Goal: Communication & Community: Ask a question

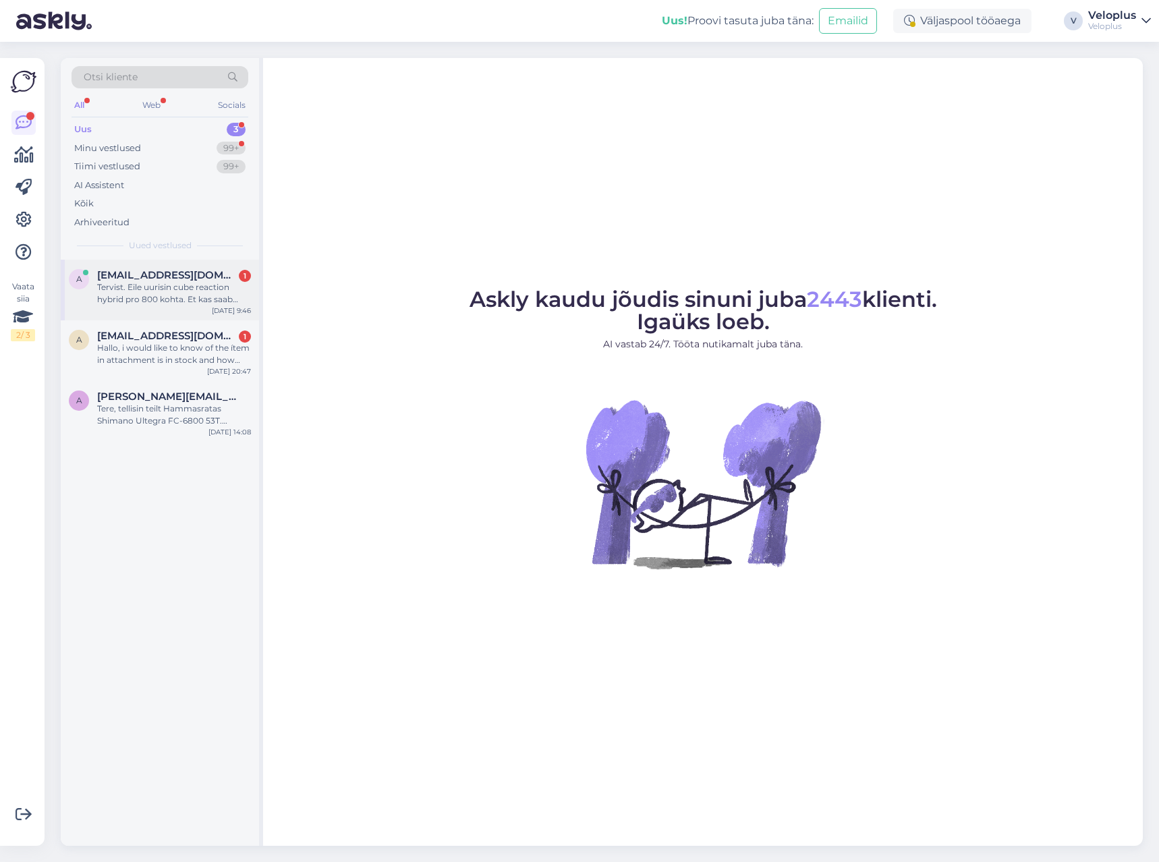
click at [173, 300] on div "Tervist. Eile uurisin cube reaction hybrid pro 800 kohta. Et kas saab tellida j…" at bounding box center [174, 293] width 154 height 24
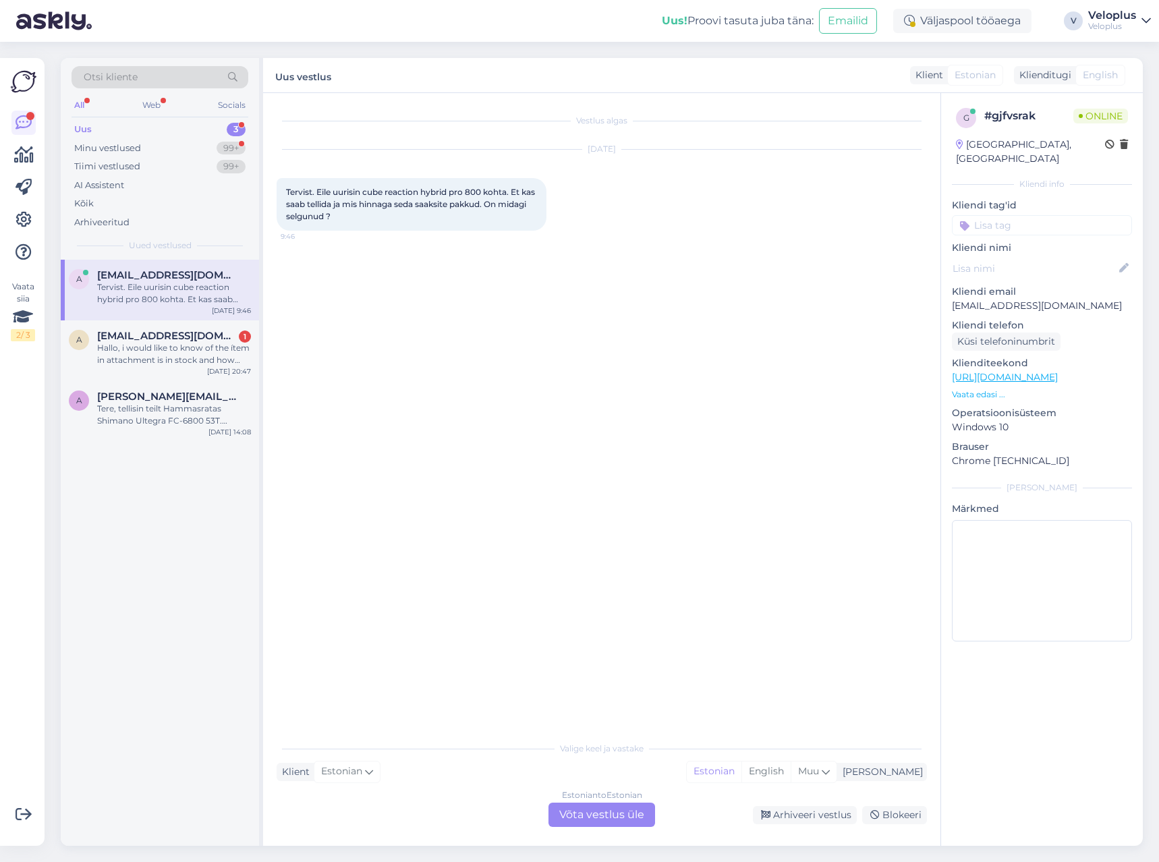
click at [580, 800] on div "Estonian to Estonian" at bounding box center [602, 796] width 80 height 12
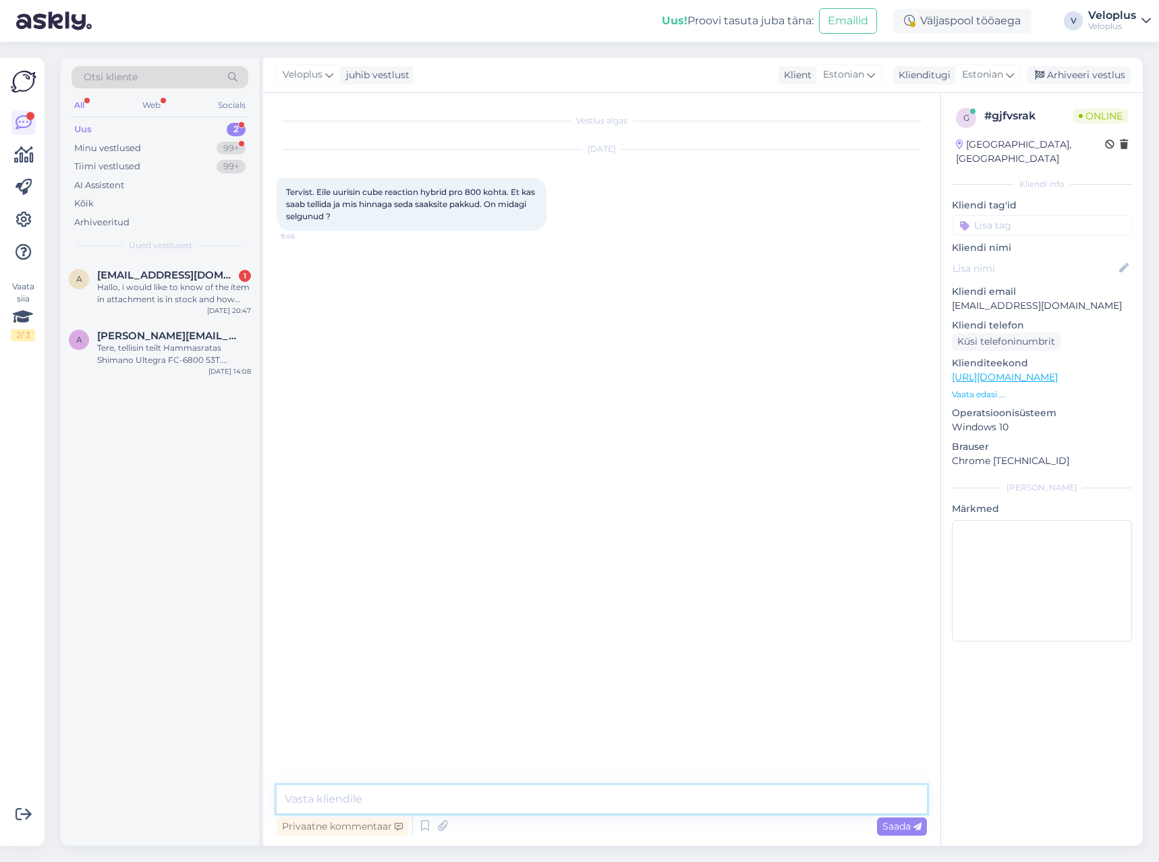
click at [582, 798] on textarea at bounding box center [602, 800] width 651 height 28
type textarea "Tere"
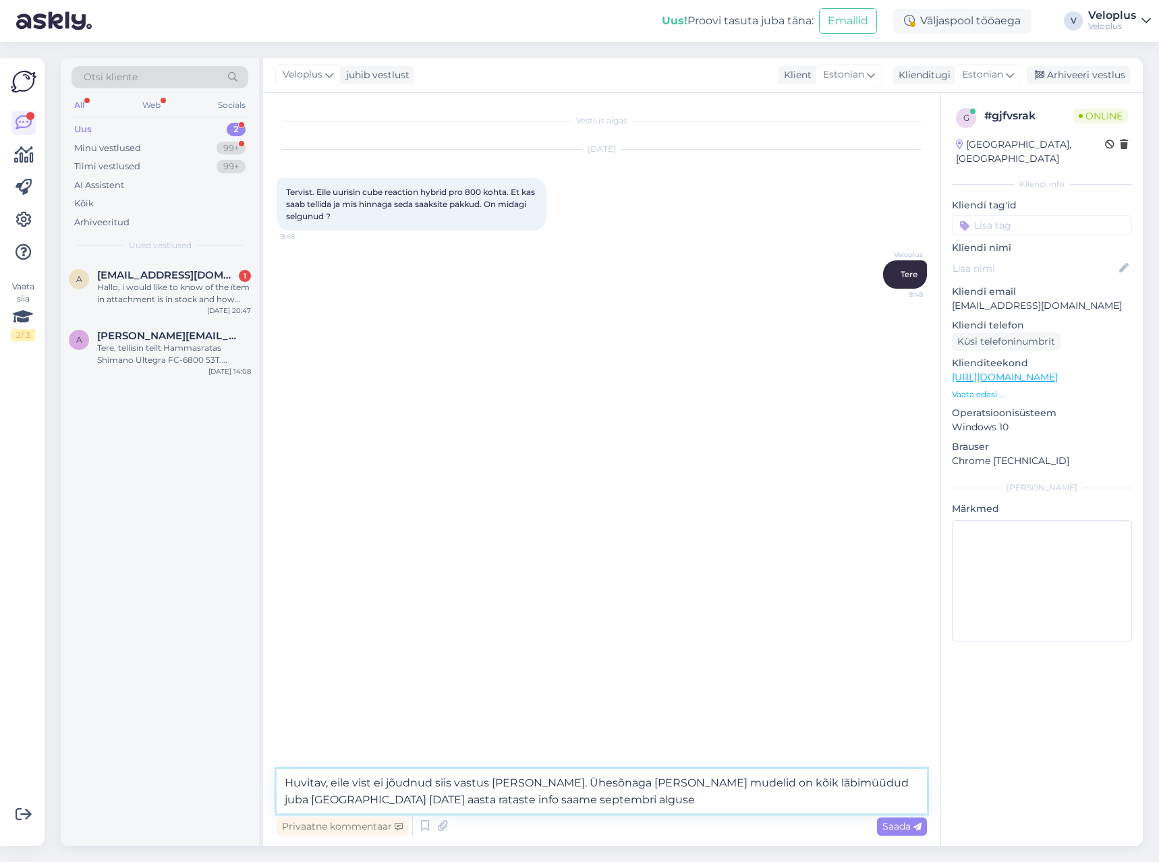
type textarea "Huvitav, eile vist ei jõudnud siis vastus [PERSON_NAME]. Ühesõnaga [PERSON_NAME…"
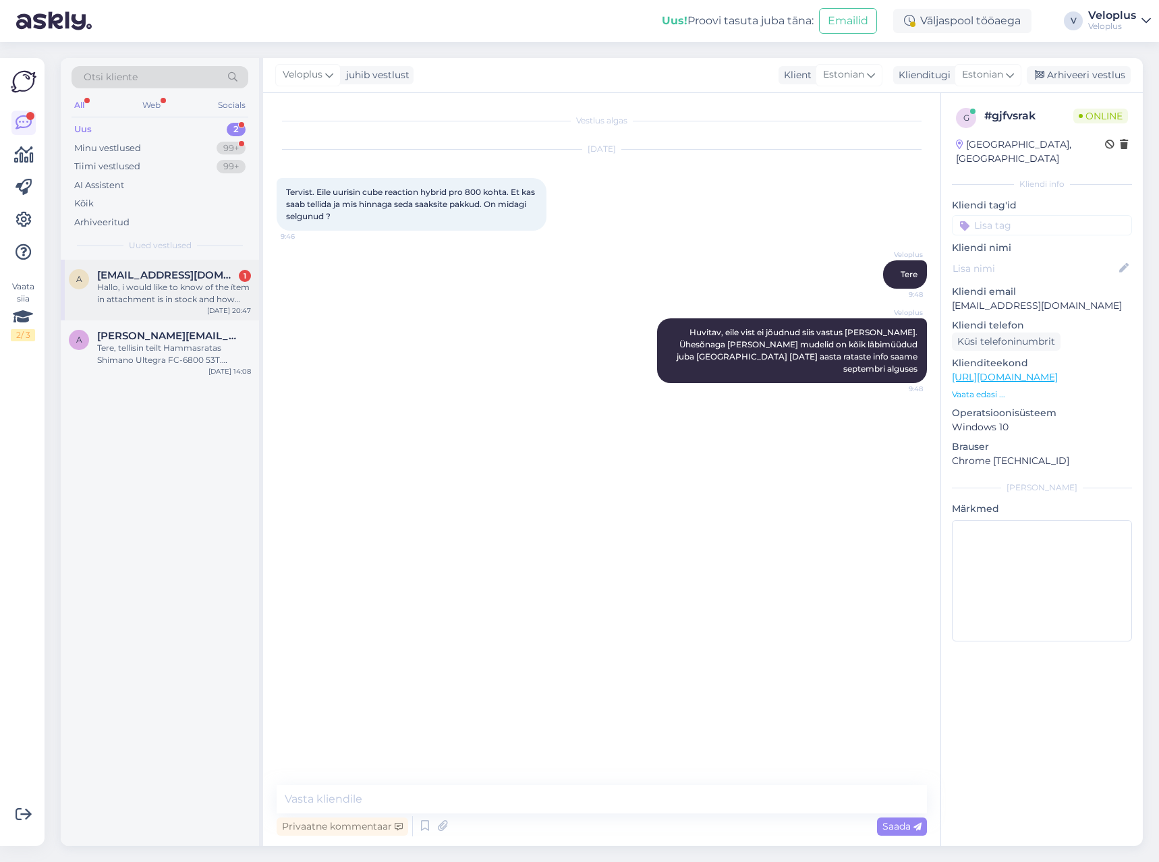
click at [195, 298] on div "Hallo, i would like to know of the ítem in attachment is in stock and how long …" at bounding box center [174, 293] width 154 height 24
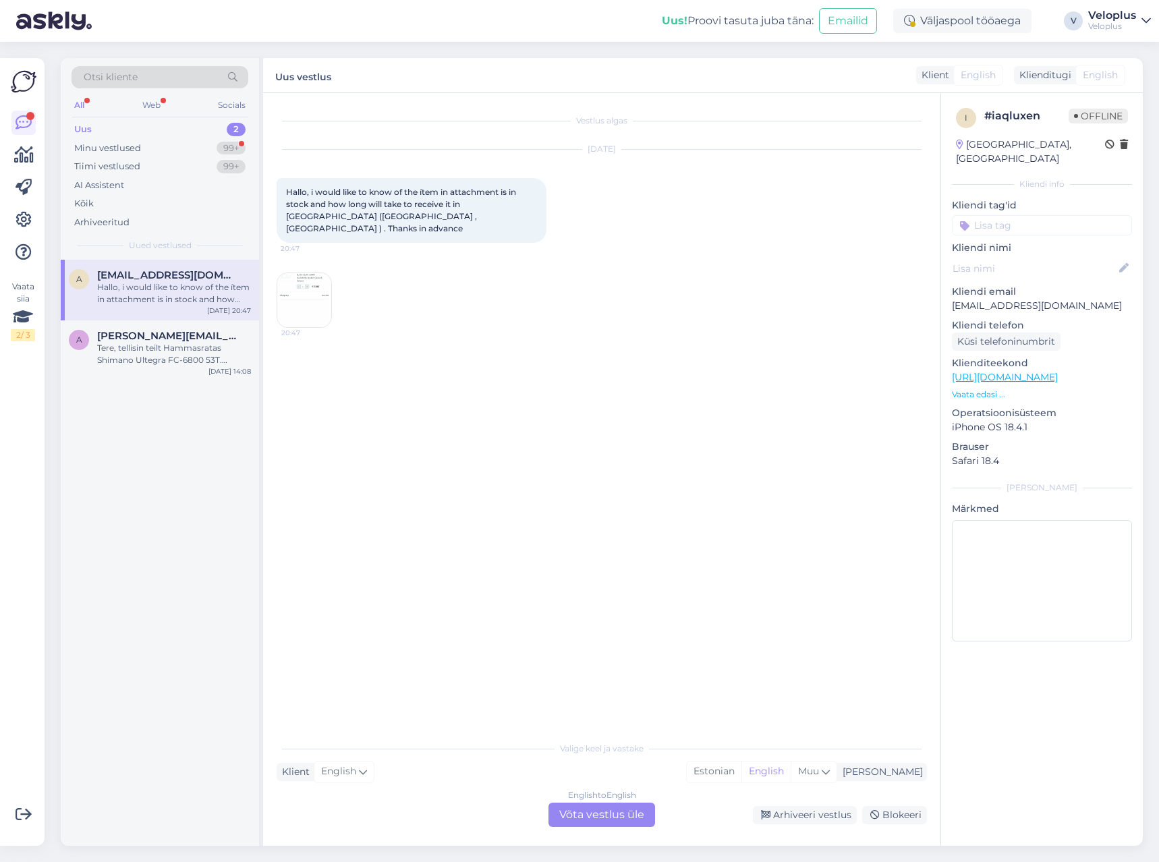
click at [308, 287] on img at bounding box center [304, 300] width 54 height 54
click at [792, 816] on div "Arhiveeri vestlus" at bounding box center [805, 815] width 104 height 18
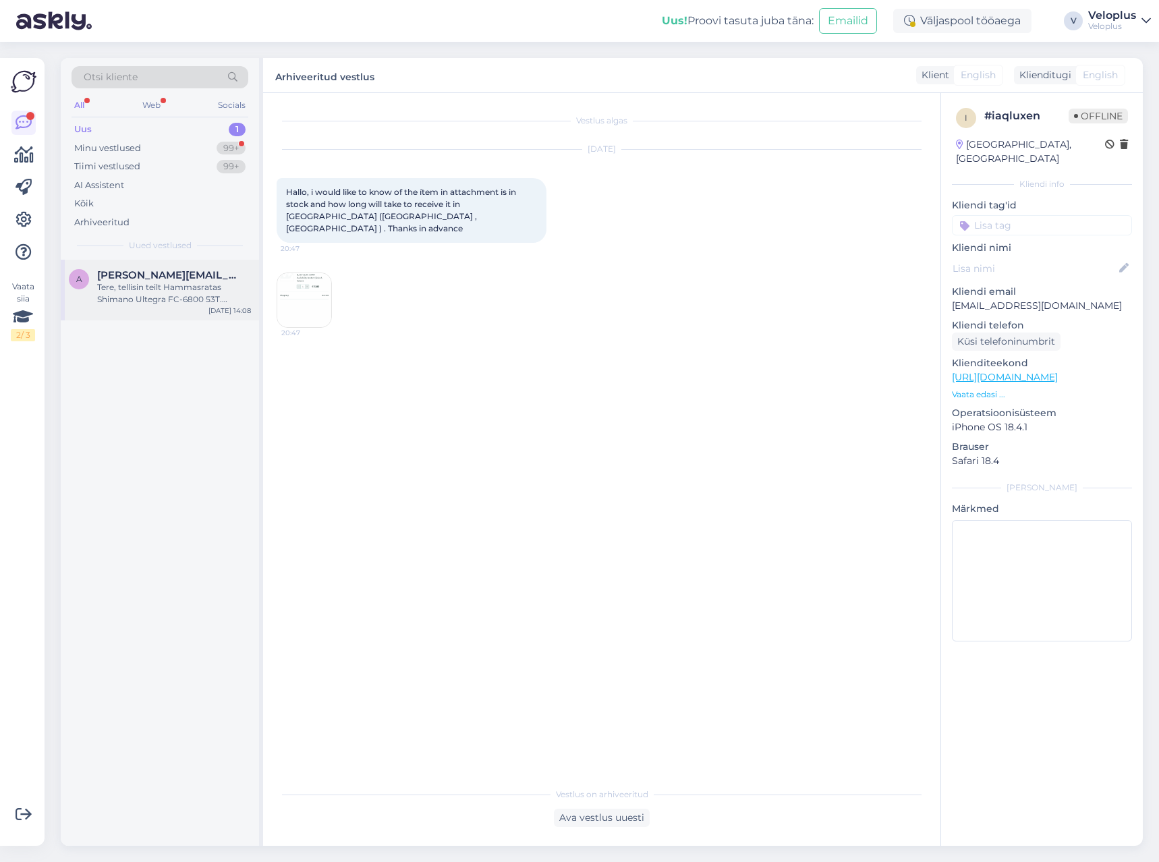
click at [176, 287] on div "Tere, tellisin teilt Hammasratas Shimano Ultegra FC-6800 53T. Rattale [PERSON_N…" at bounding box center [174, 293] width 154 height 24
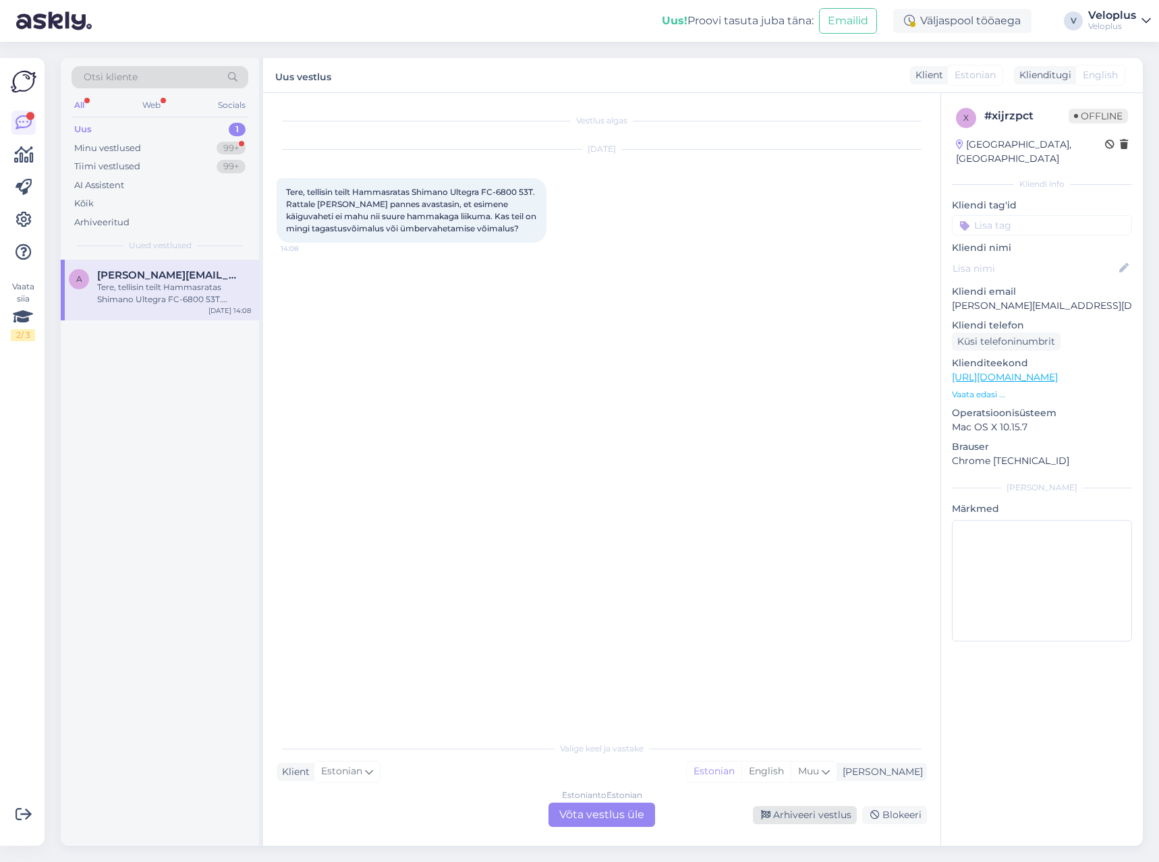
click at [794, 817] on div "Arhiveeri vestlus" at bounding box center [805, 815] width 104 height 18
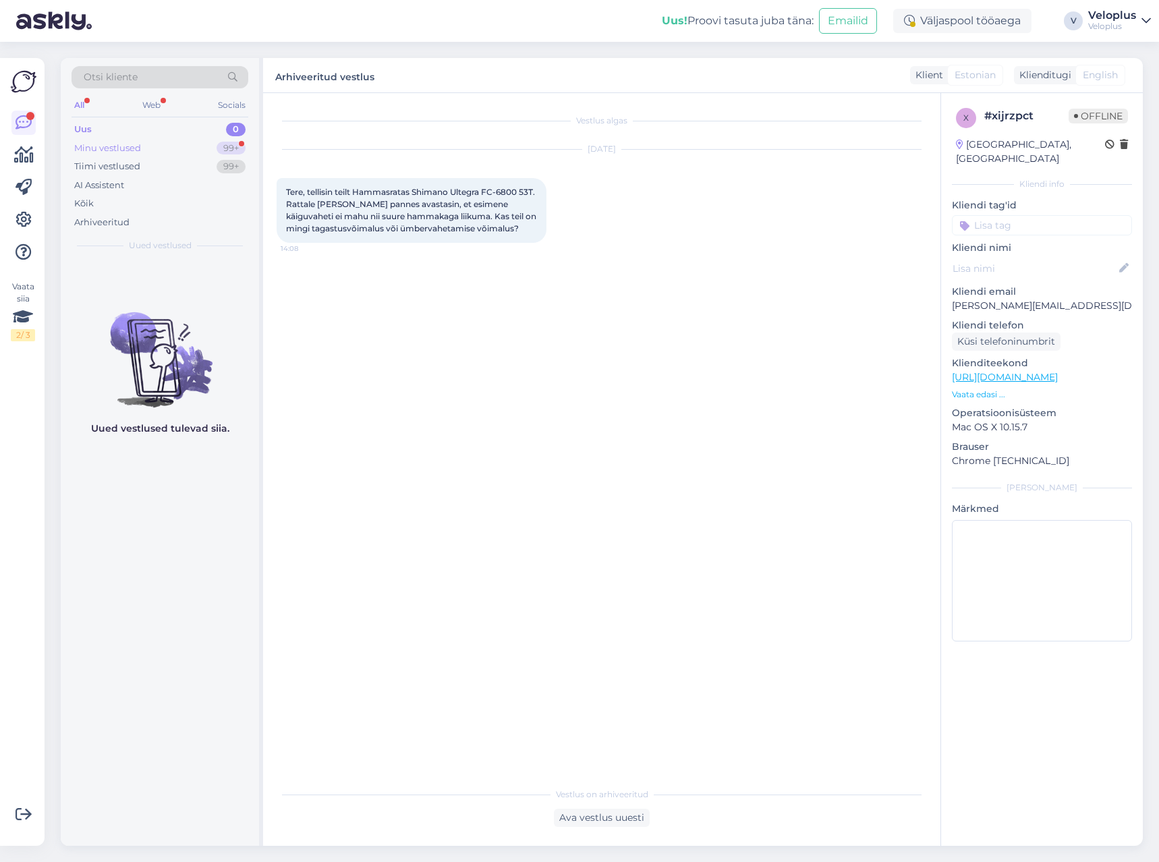
click at [201, 146] on div "Minu vestlused 99+" at bounding box center [160, 148] width 177 height 19
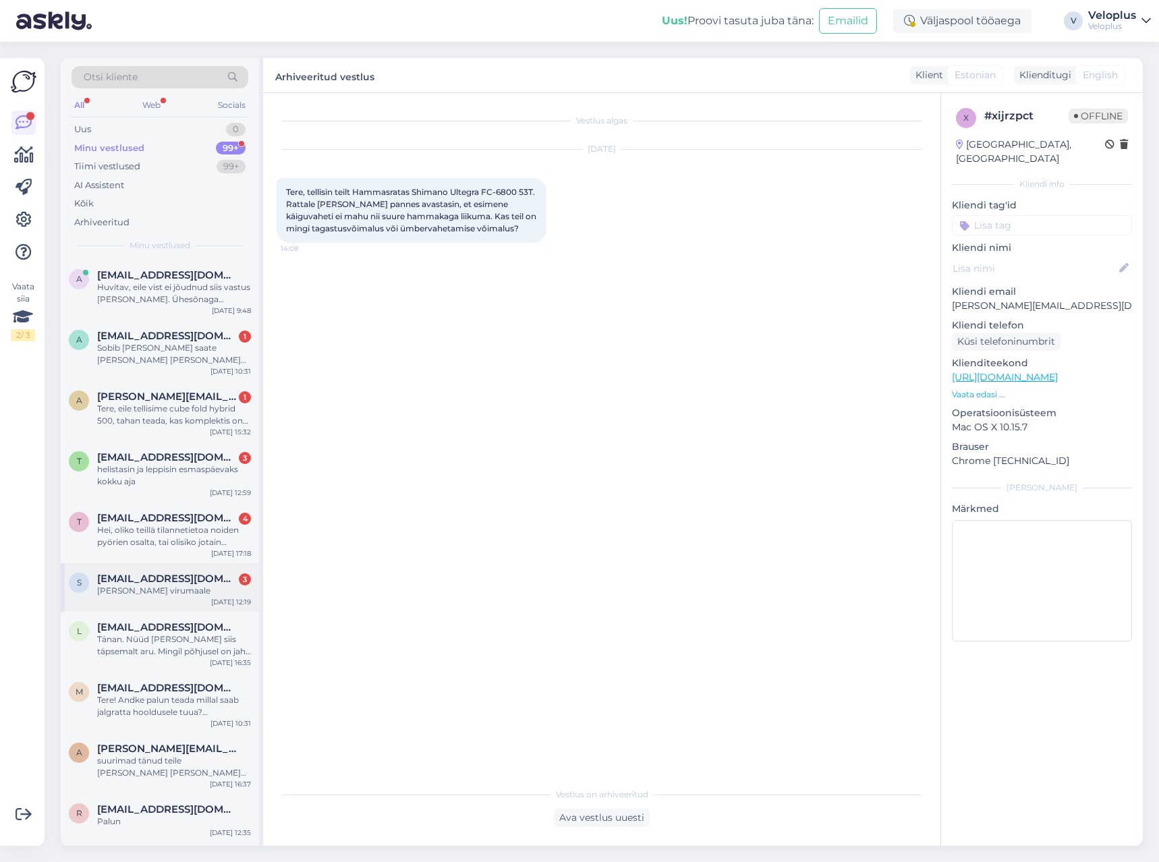
click at [180, 594] on div "[PERSON_NAME] virumaale" at bounding box center [174, 591] width 154 height 12
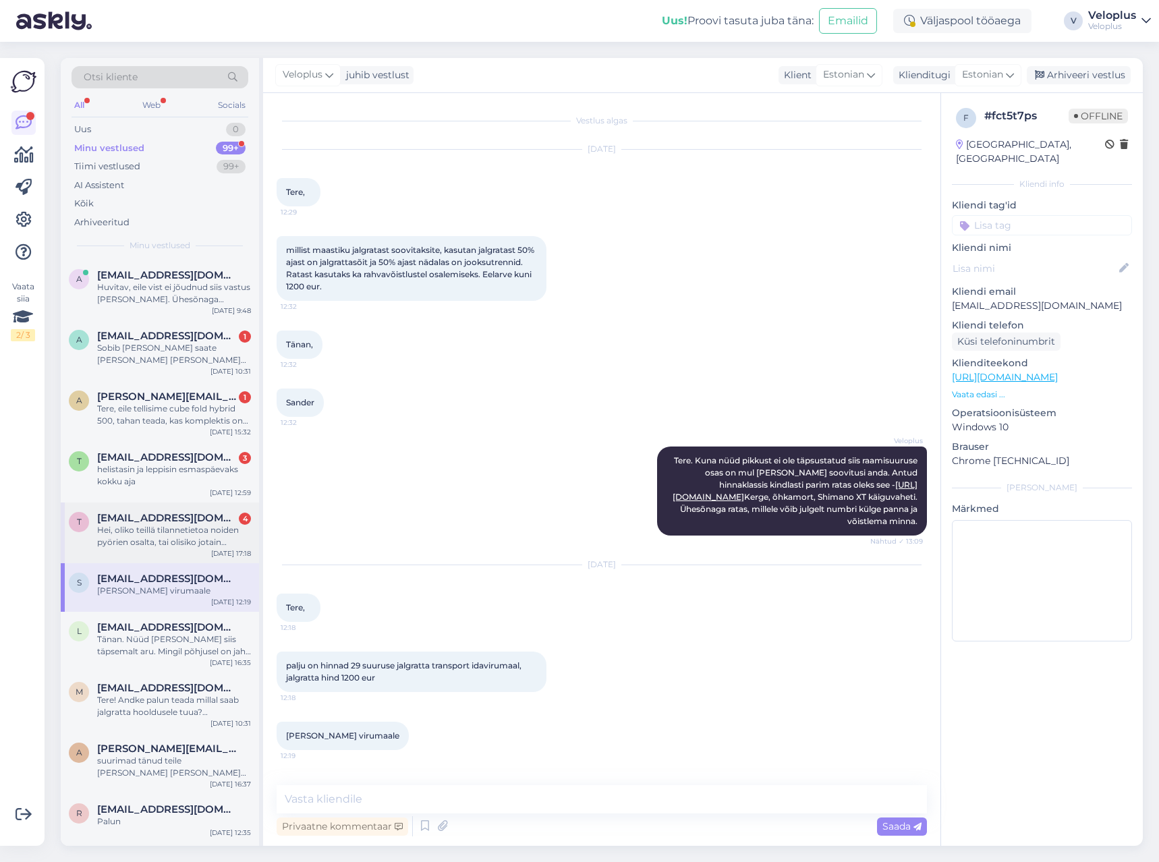
click at [163, 535] on div "Hei, oliko teillä tilannetietoa noiden pyörien osalta, tai olisiko jotain vasta…" at bounding box center [174, 536] width 154 height 24
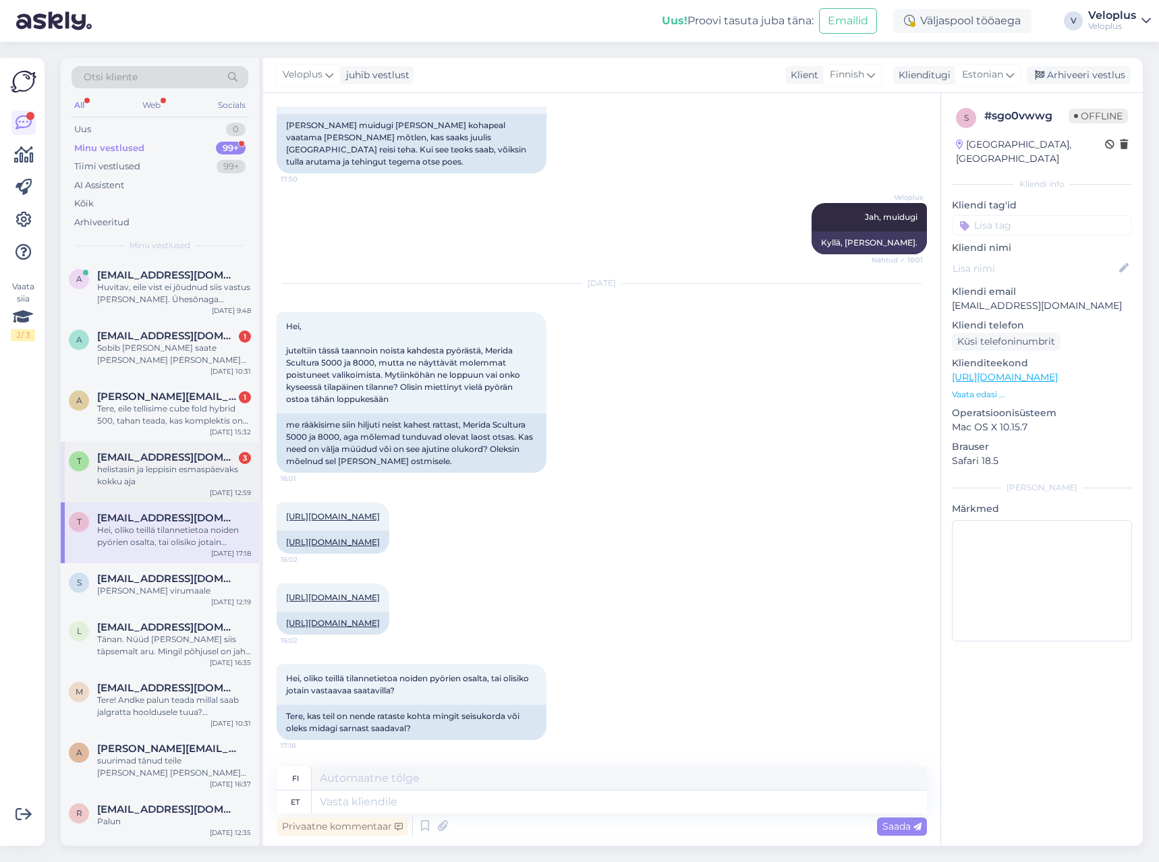
click at [161, 475] on div "helistasin ja leppisin esmaspäevaks kokku aja" at bounding box center [174, 476] width 154 height 24
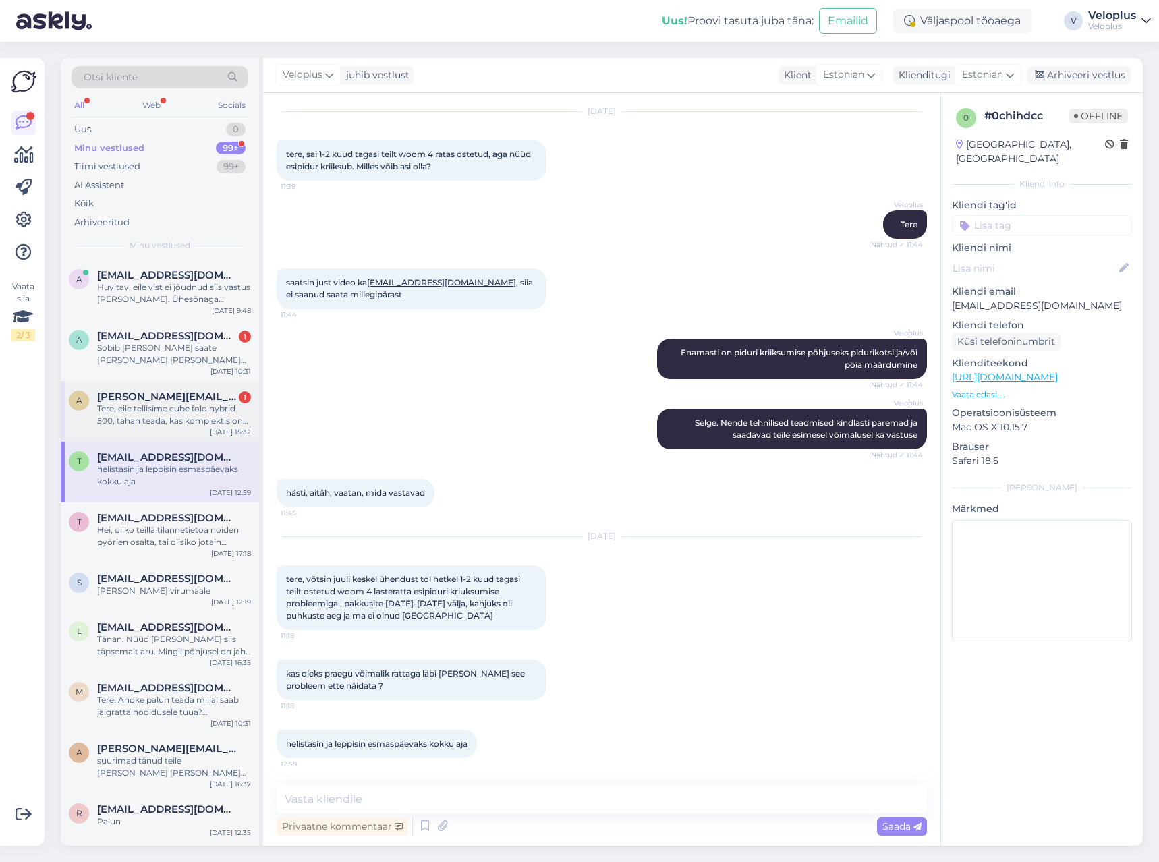
click at [166, 395] on span "[PERSON_NAME][EMAIL_ADDRESS][PERSON_NAME][DOMAIN_NAME]" at bounding box center [167, 397] width 140 height 12
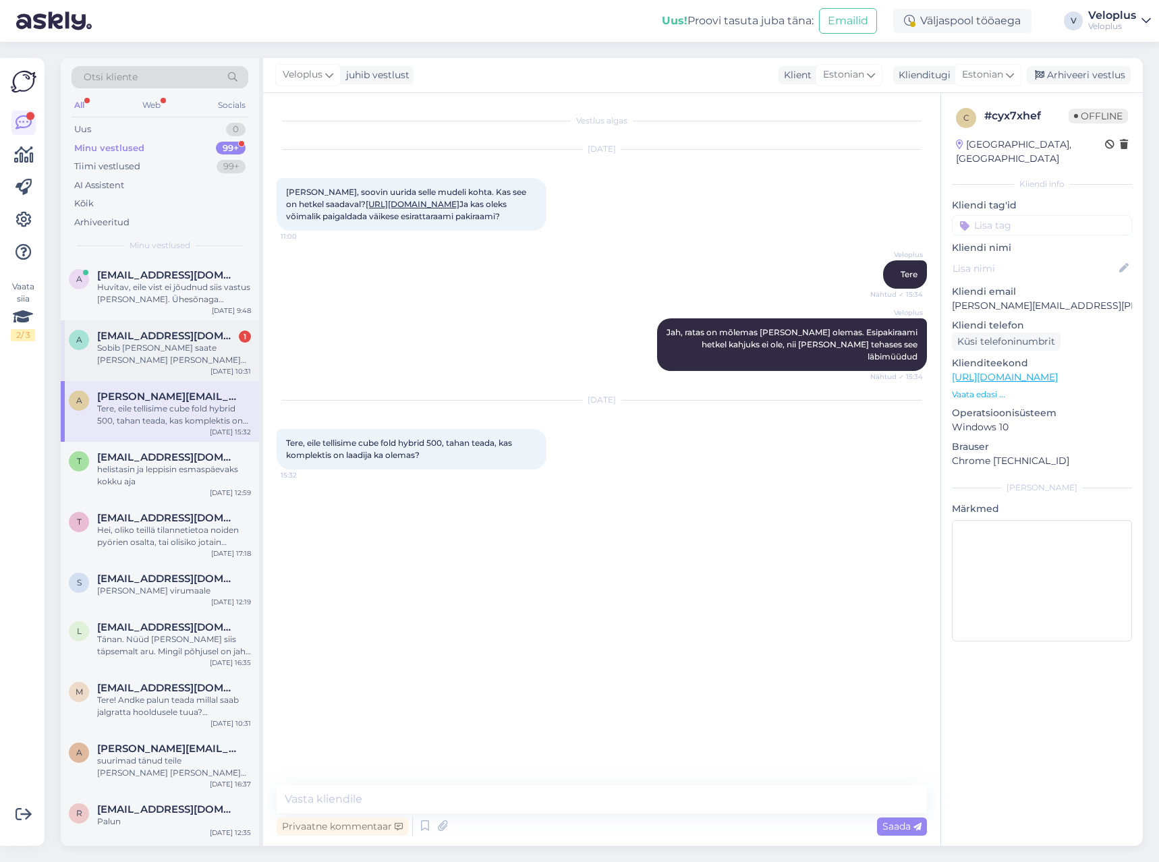
click at [165, 354] on div "Sobib [PERSON_NAME] saate [PERSON_NAME] [PERSON_NAME] juurde küsida. Oleksin vä…" at bounding box center [174, 354] width 154 height 24
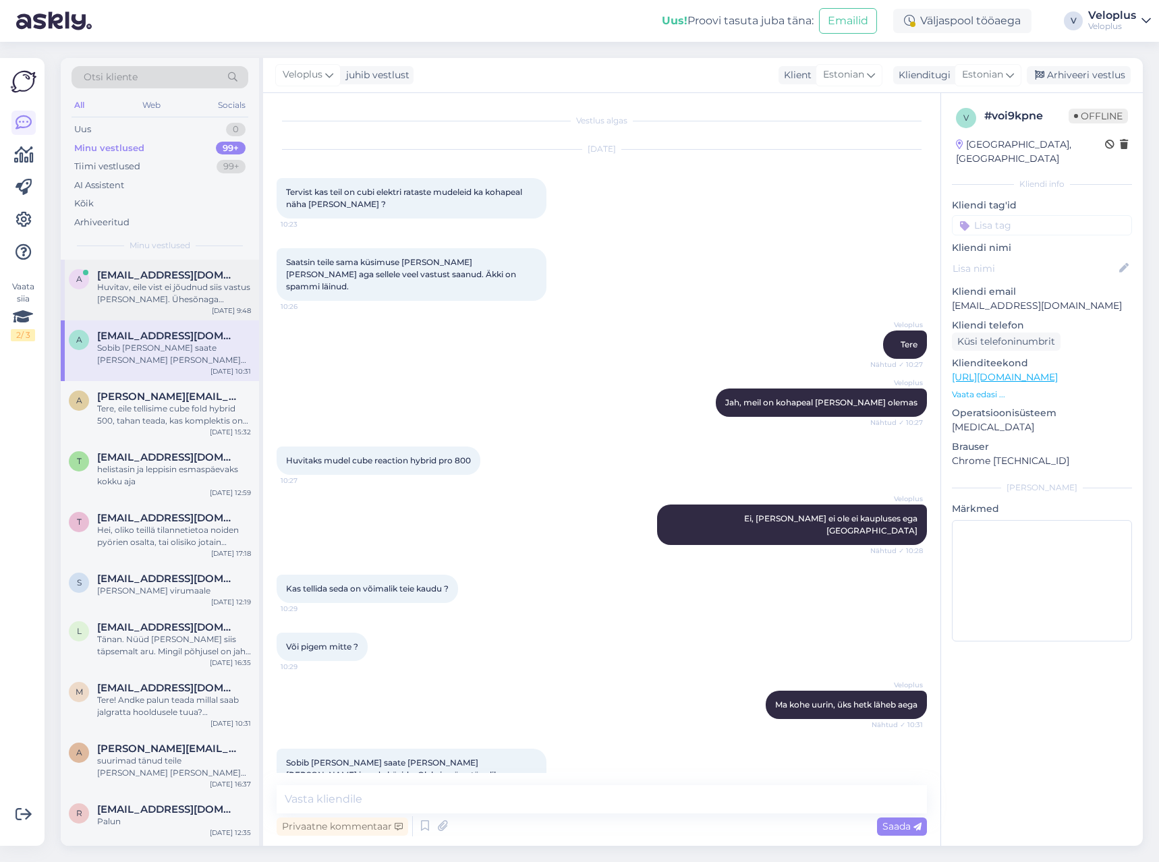
click at [152, 297] on div "Huvitav, eile vist ei jõudnud siis vastus [PERSON_NAME]. Ühesõnaga [PERSON_NAME…" at bounding box center [174, 293] width 154 height 24
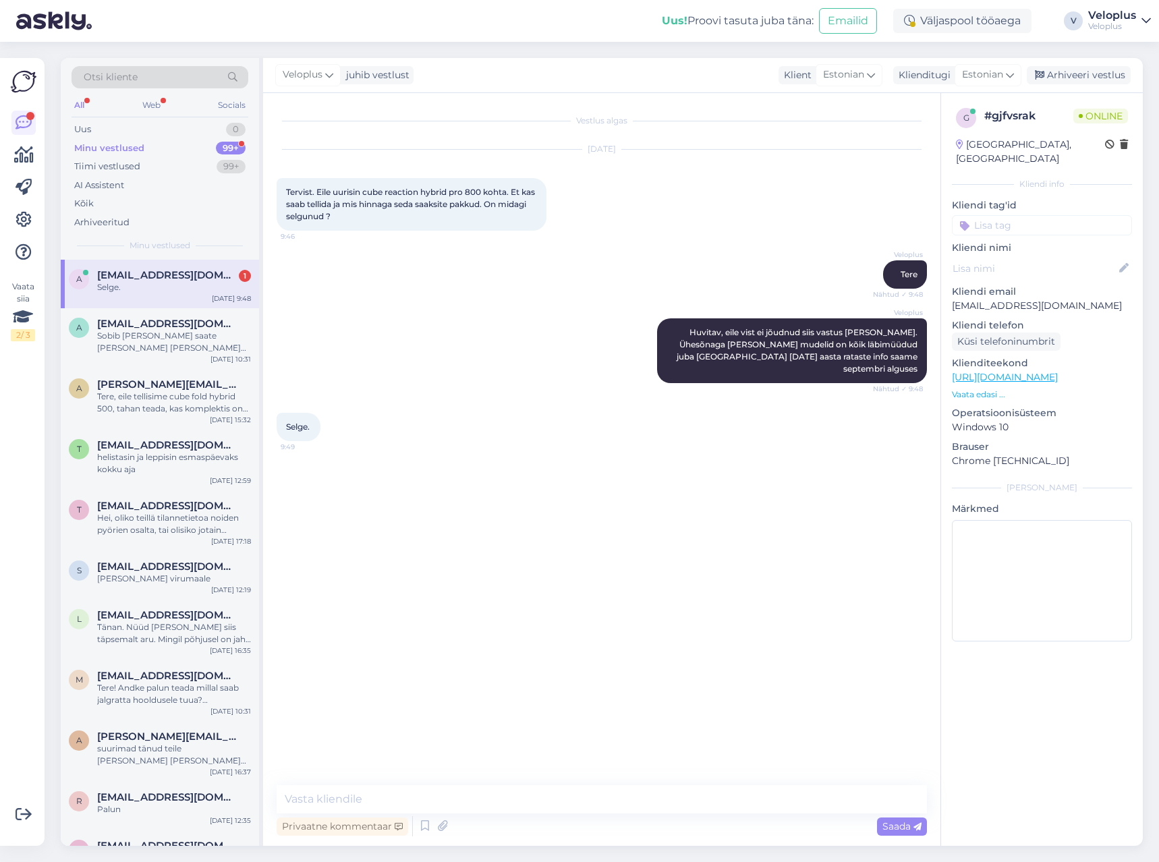
click at [156, 281] on span "[EMAIL_ADDRESS][DOMAIN_NAME]" at bounding box center [167, 275] width 140 height 12
